Goal: Browse casually: Explore the website without a specific task or goal

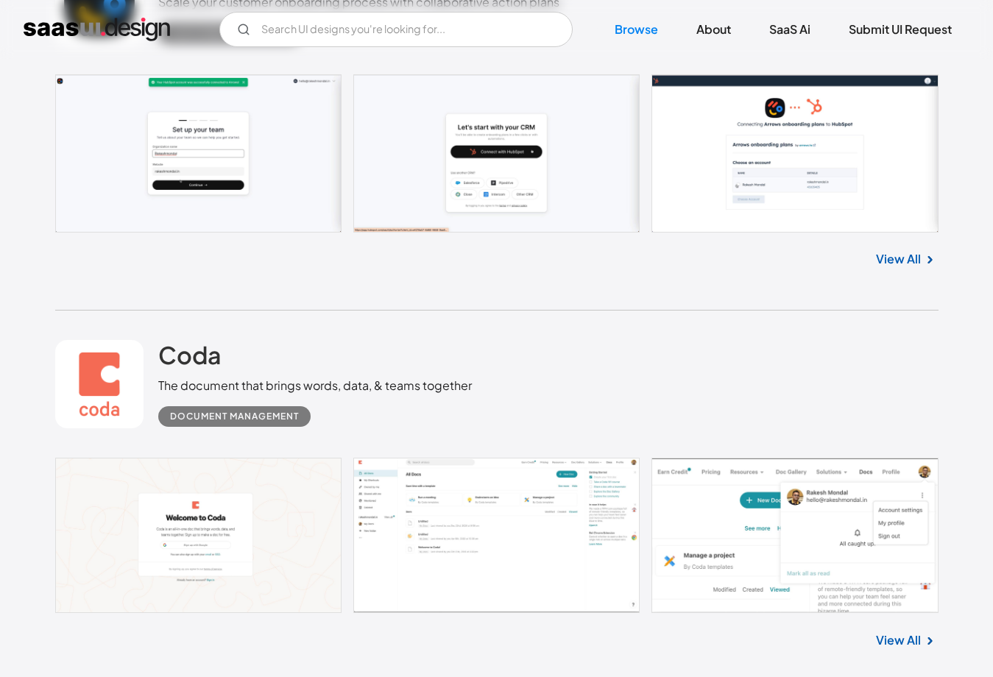
scroll to position [810, 0]
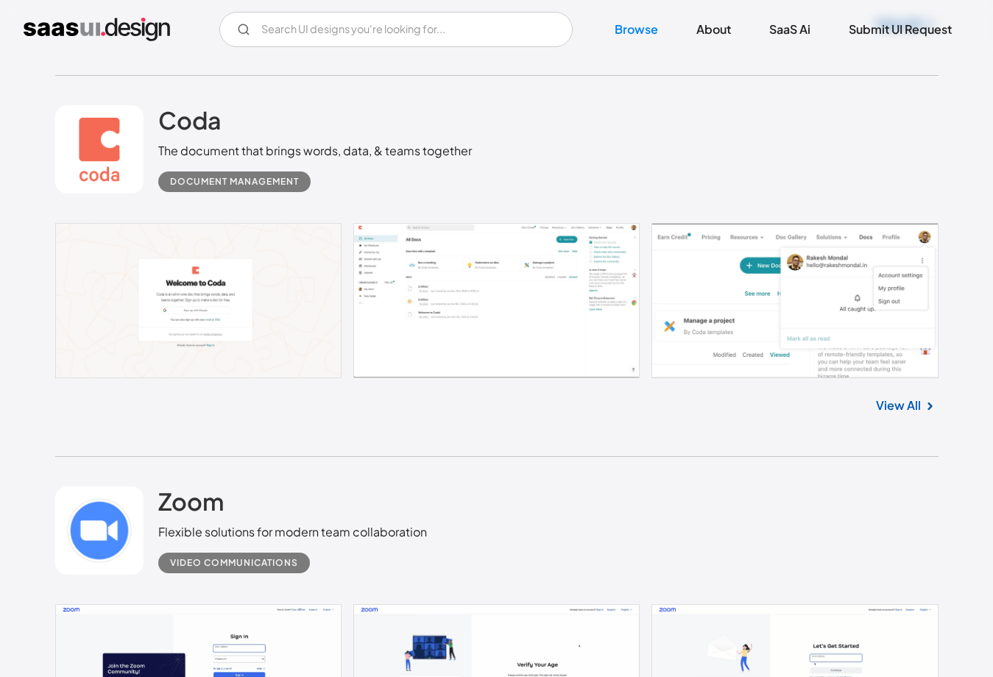
click at [578, 306] on link at bounding box center [497, 300] width 884 height 155
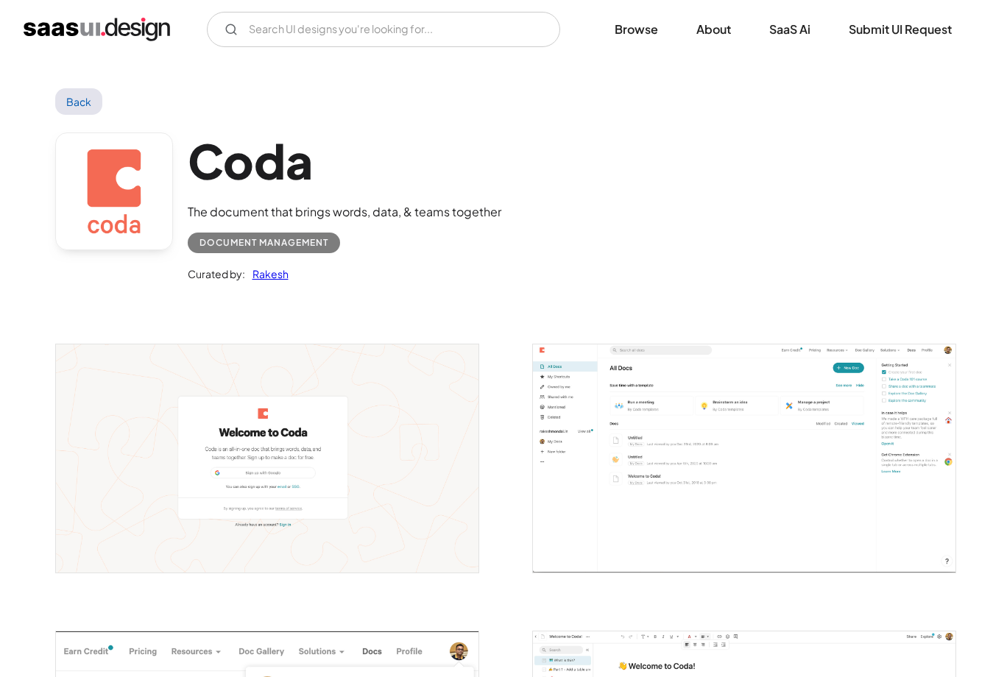
click at [627, 413] on img "open lightbox" at bounding box center [744, 459] width 423 height 228
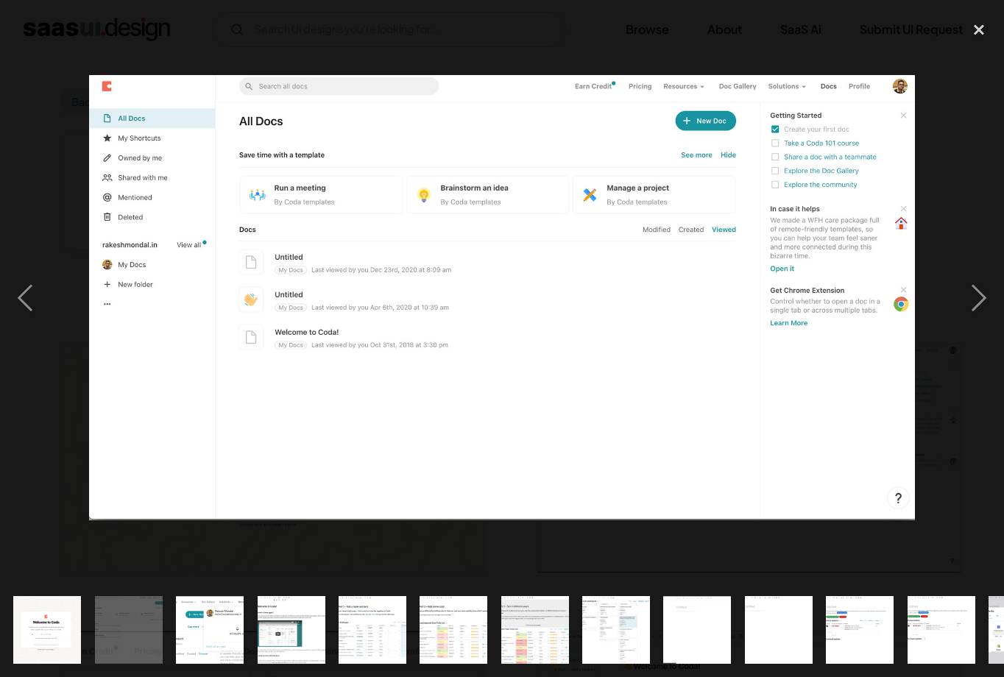
click at [372, 630] on img "show item 5 of 25" at bounding box center [373, 630] width 126 height 68
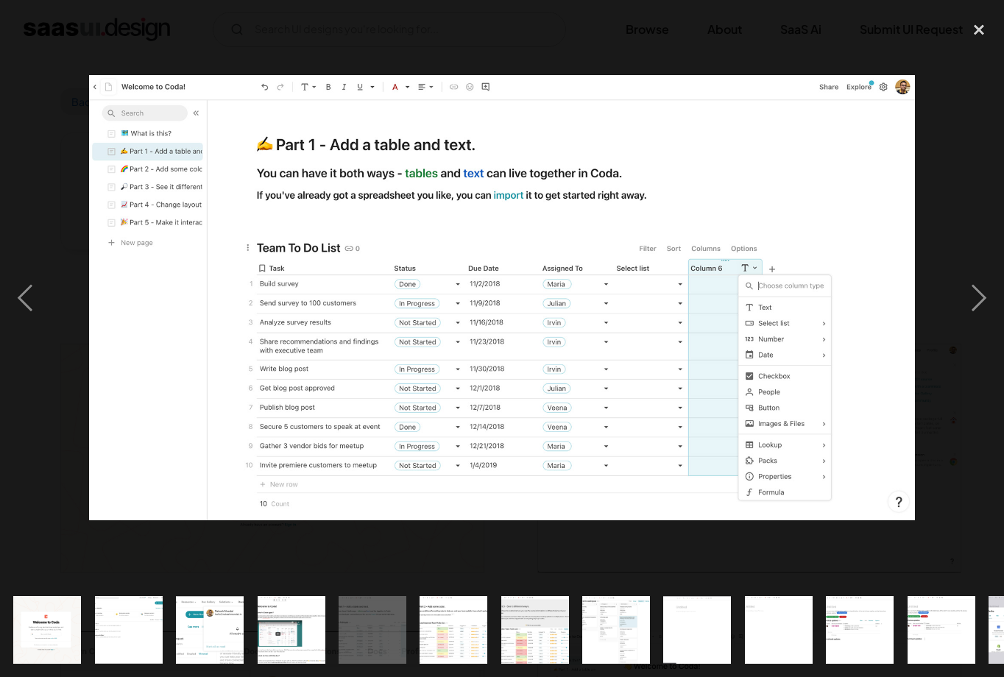
click at [469, 618] on img "show item 6 of 25" at bounding box center [454, 630] width 126 height 68
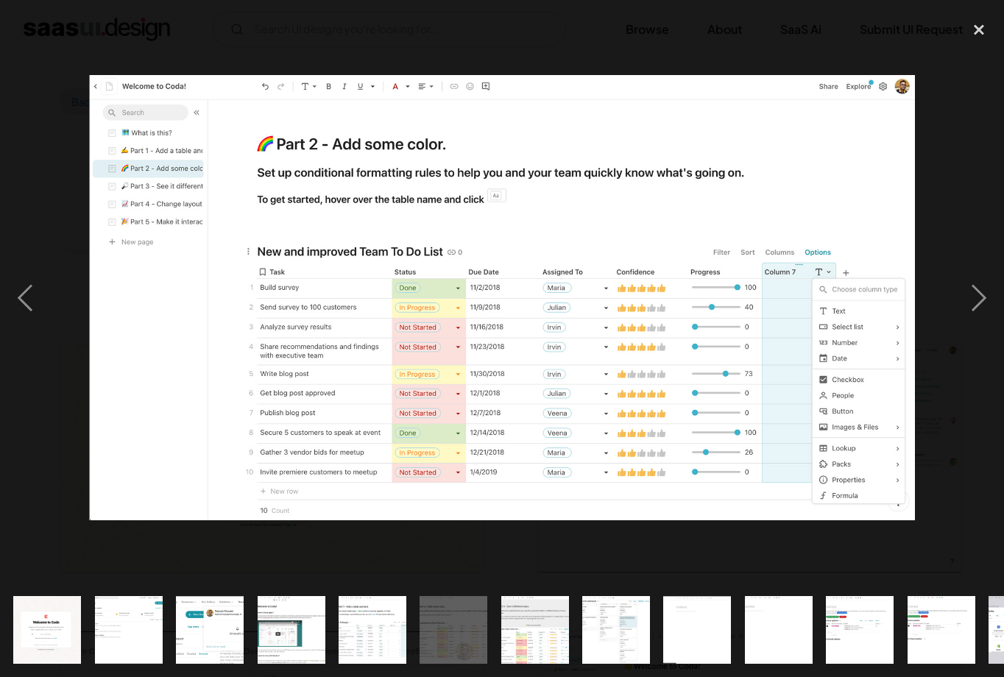
click at [550, 600] on img "show item 7 of 25" at bounding box center [535, 630] width 126 height 68
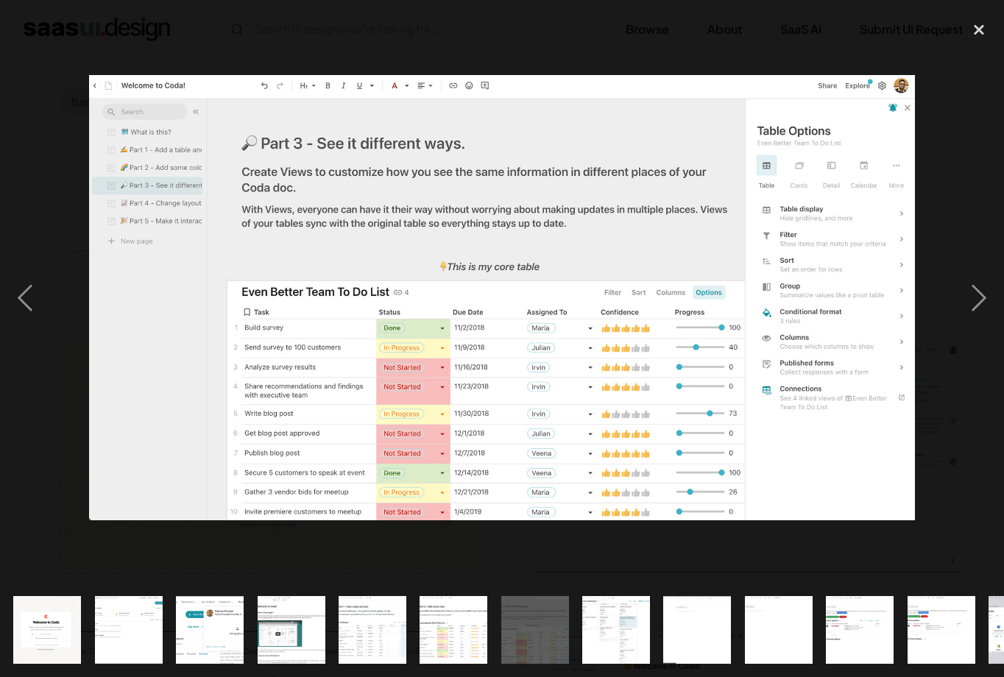
click at [646, 629] on img "show item 8 of 25" at bounding box center [617, 630] width 126 height 68
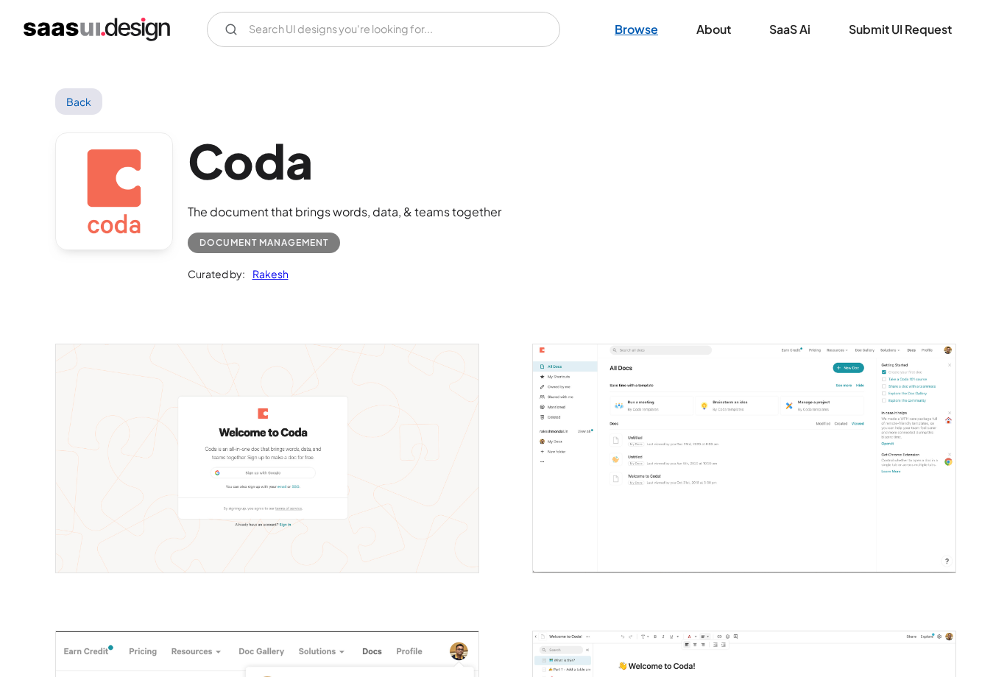
click at [616, 32] on link "Browse" at bounding box center [636, 29] width 79 height 32
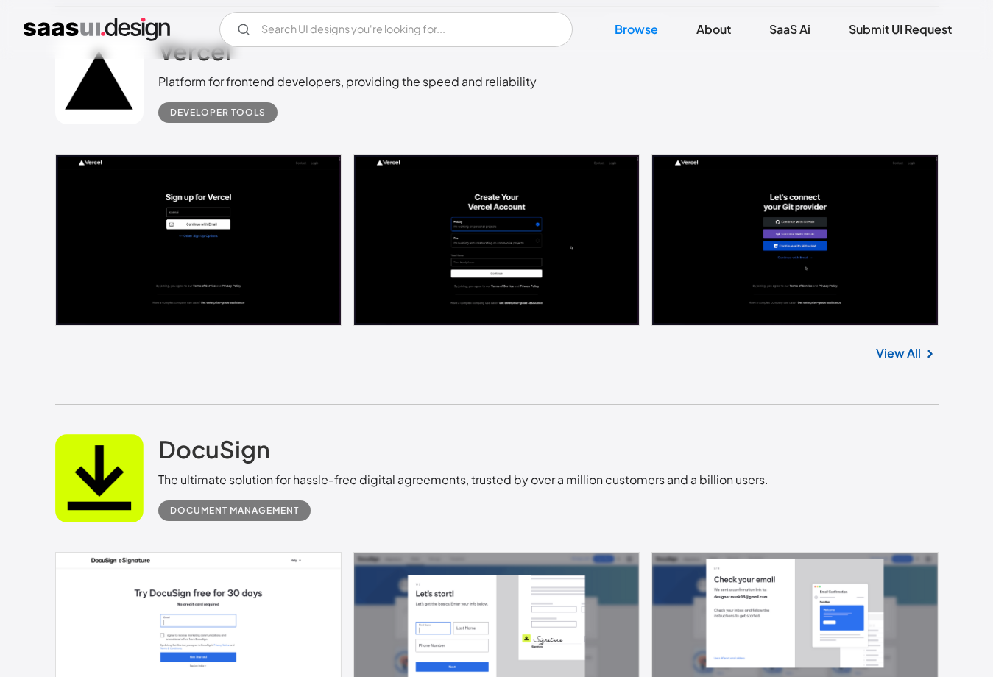
scroll to position [1767, 0]
